Goal: Find specific page/section

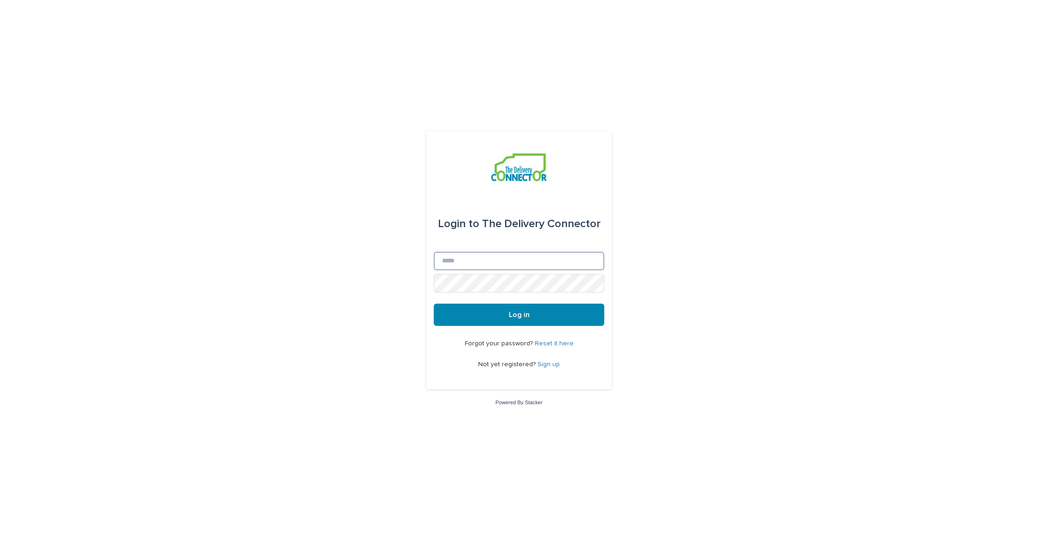
type input "**********"
click at [519, 315] on button "Log in" at bounding box center [519, 315] width 171 height 22
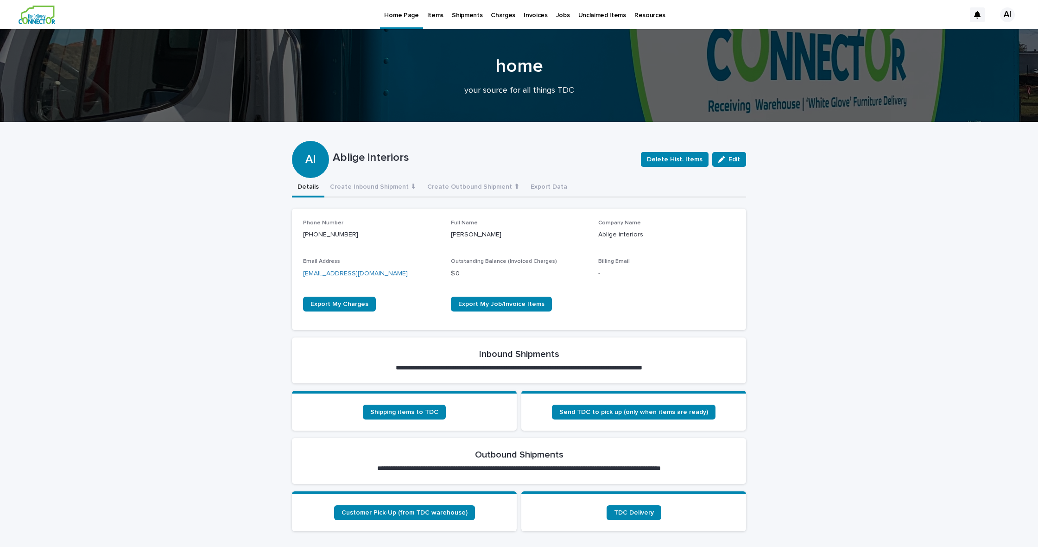
click at [432, 13] on p "Items" at bounding box center [435, 9] width 16 height 19
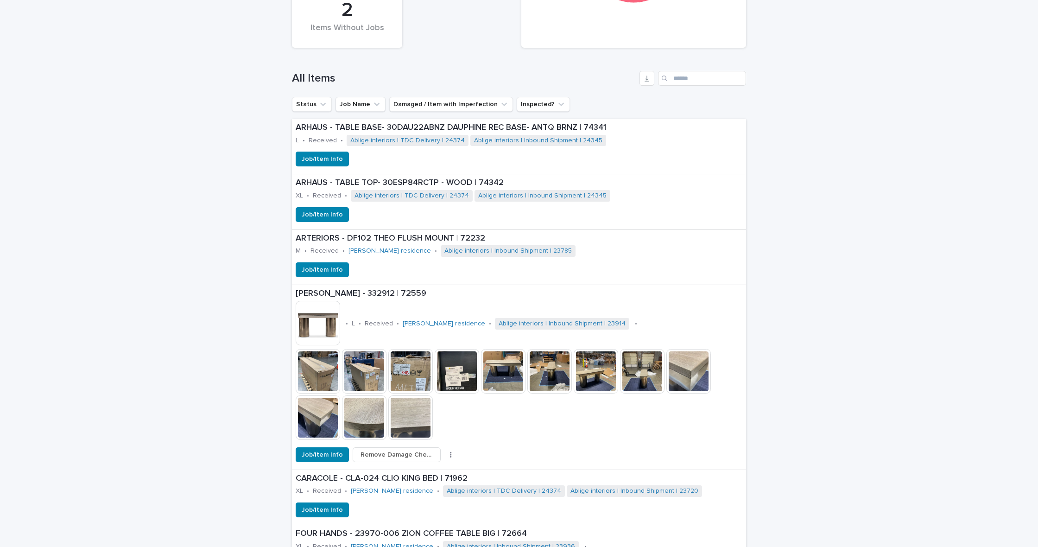
scroll to position [134, 0]
